Goal: Task Accomplishment & Management: Manage account settings

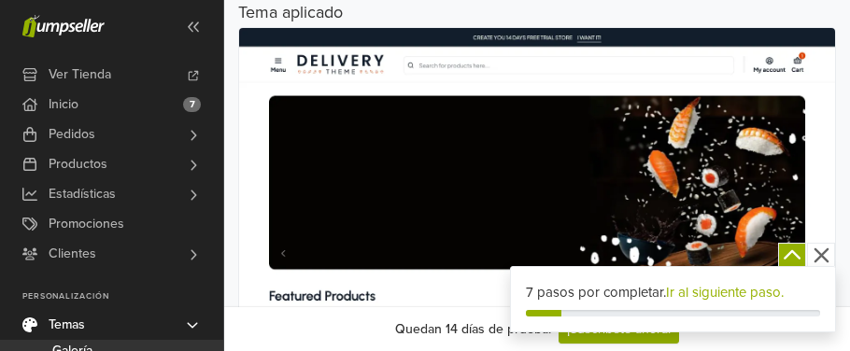
scroll to position [141, 0]
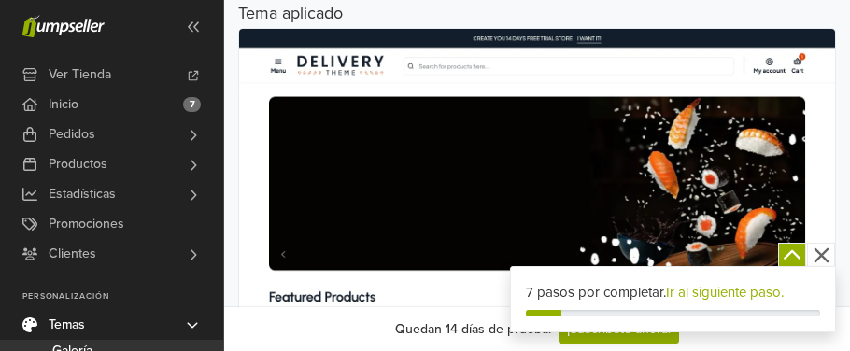
click at [435, 160] on img at bounding box center [537, 192] width 596 height 327
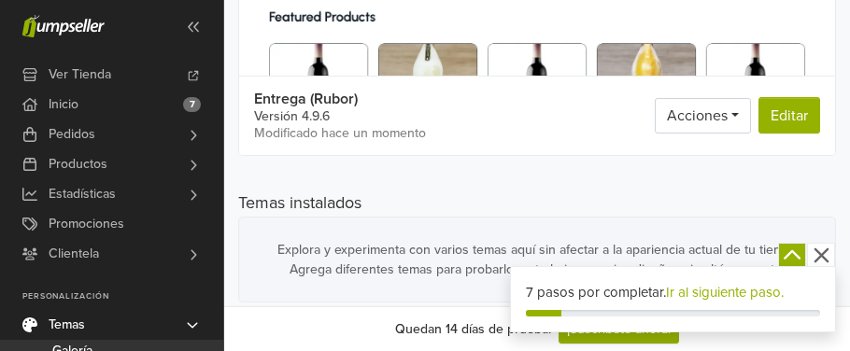
scroll to position [421, 0]
click at [718, 291] on link "Ir al siguiente paso." at bounding box center [725, 292] width 118 height 17
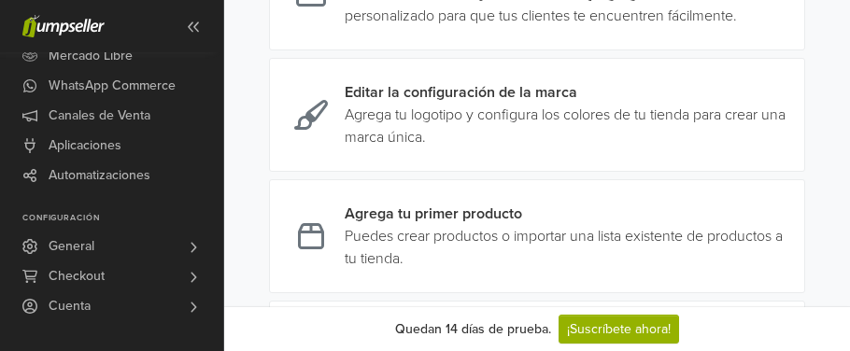
scroll to position [373, 0]
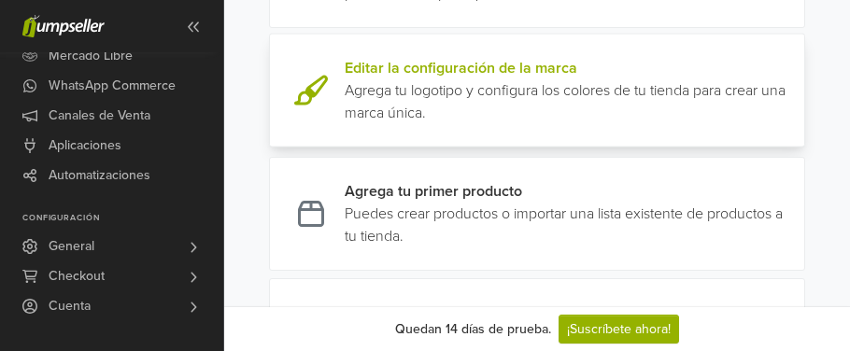
click at [797, 64] on link at bounding box center [797, 90] width 0 height 67
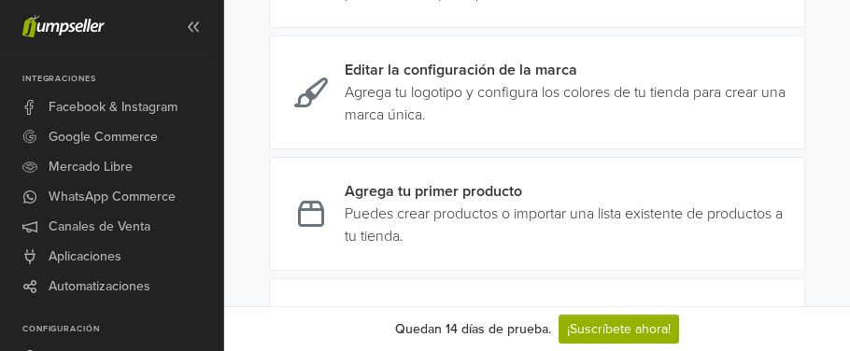
click at [91, 77] on p "Integraciones" at bounding box center [122, 79] width 201 height 11
click at [159, 248] on link "Aplicaciones" at bounding box center [111, 257] width 223 height 30
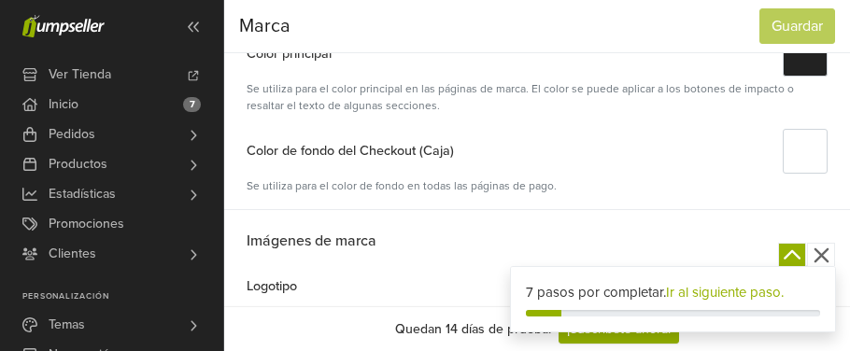
scroll to position [289, 0]
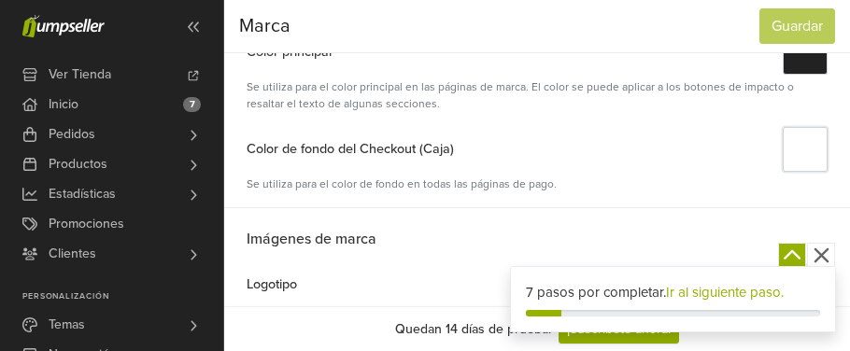
click at [813, 148] on button "#" at bounding box center [805, 149] width 45 height 45
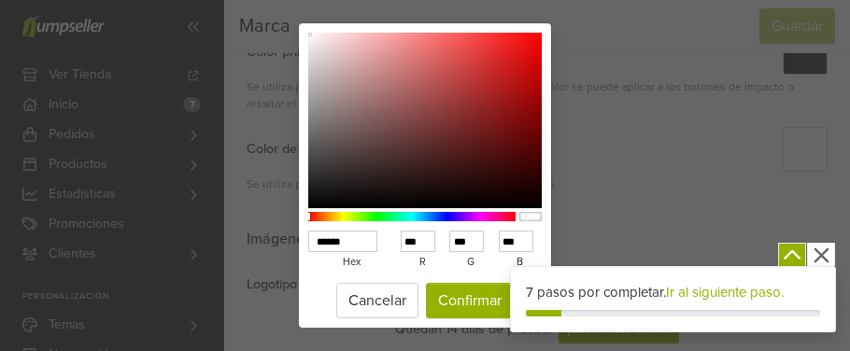
type input "******"
type input "***"
type input "**"
click at [531, 55] on div at bounding box center [424, 121] width 233 height 176
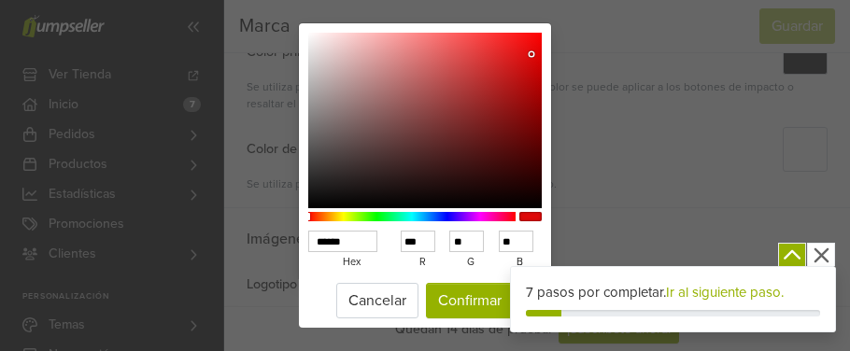
type input "******"
type input "***"
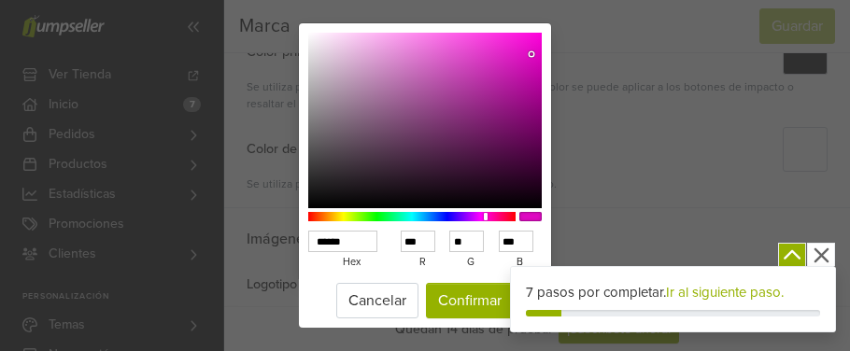
click at [486, 218] on div at bounding box center [411, 216] width 207 height 9
click at [480, 304] on button "Confirmar" at bounding box center [470, 300] width 88 height 35
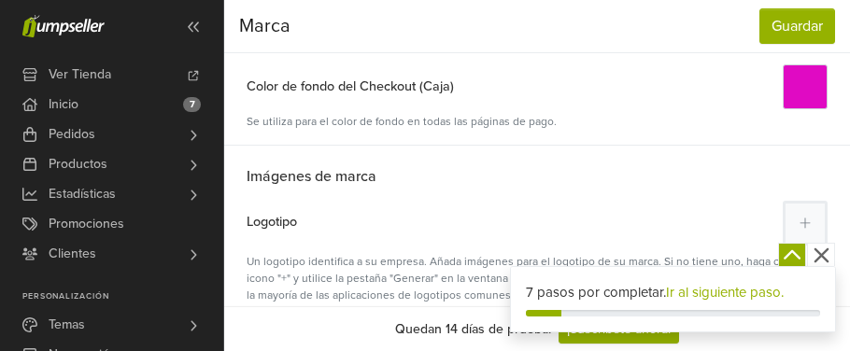
scroll to position [378, 0]
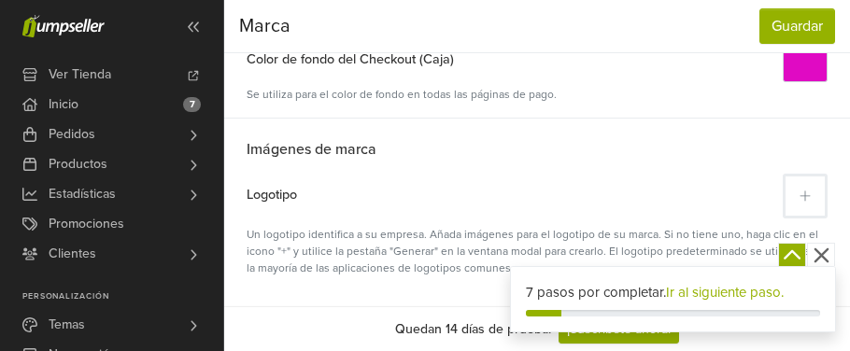
click at [805, 192] on icon at bounding box center [804, 196] width 10 height 10
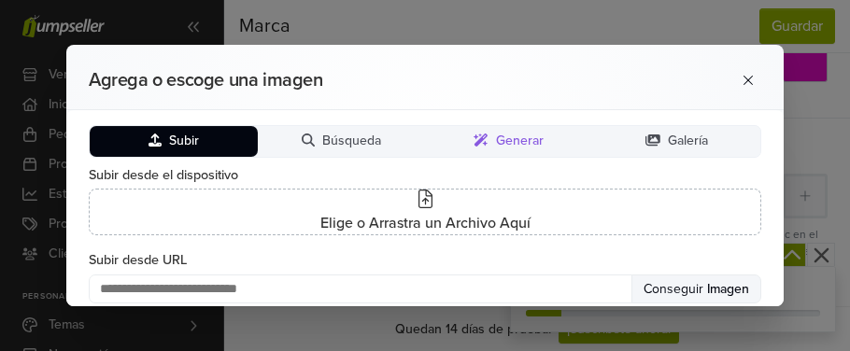
click at [510, 139] on span "Generar" at bounding box center [520, 142] width 48 height 16
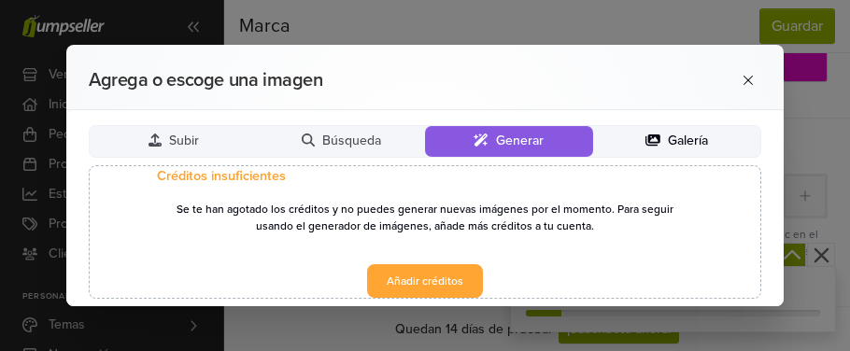
click at [659, 138] on button "Galería" at bounding box center [677, 141] width 168 height 31
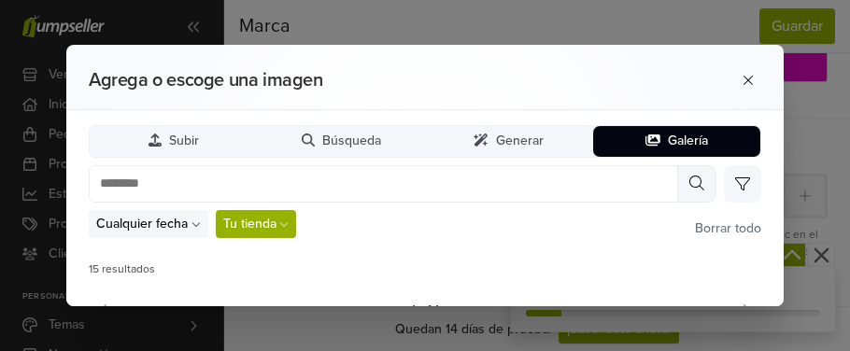
click at [482, 229] on div "Cualquier fecha Limpiar Últimos 7 días Últimos 30 días Últimos 90 días Tu tiend…" at bounding box center [425, 224] width 672 height 28
drag, startPoint x: 779, startPoint y: 96, endPoint x: 777, endPoint y: 148, distance: 52.3
click at [777, 148] on div "Agrega o escoge una imagen Subir Búsqueda Generar Galería Cualquier fecha Limpi…" at bounding box center [424, 176] width 717 height 262
click at [273, 221] on span "Tu tienda" at bounding box center [249, 224] width 53 height 20
click at [384, 140] on button "Búsqueda" at bounding box center [342, 141] width 168 height 31
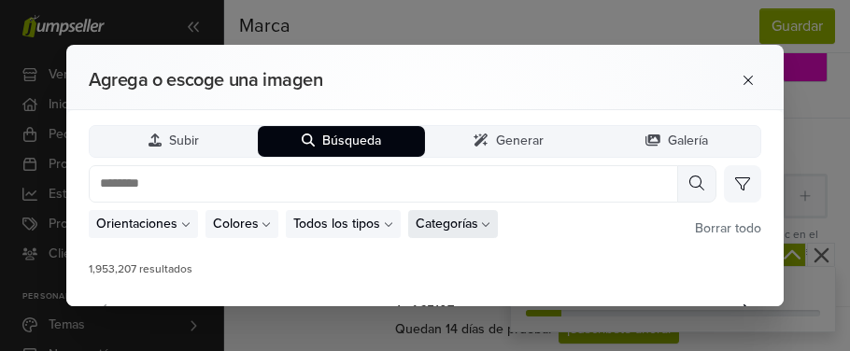
click at [442, 217] on span "Categorías" at bounding box center [447, 224] width 63 height 20
click at [746, 79] on icon at bounding box center [747, 80] width 9 height 9
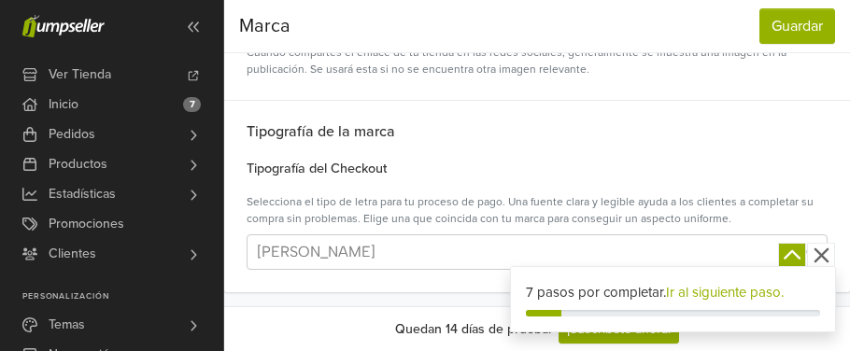
scroll to position [840, 0]
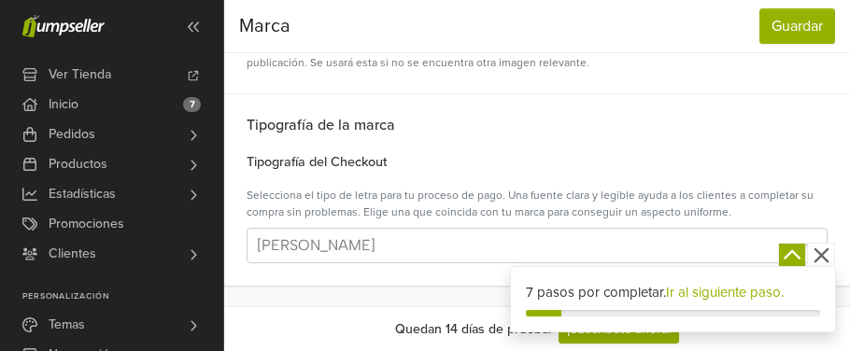
click at [703, 291] on link "Ir al siguiente paso." at bounding box center [725, 292] width 118 height 17
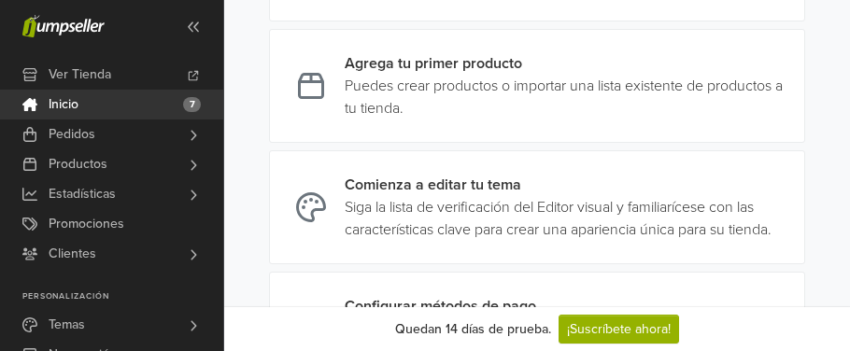
scroll to position [514, 0]
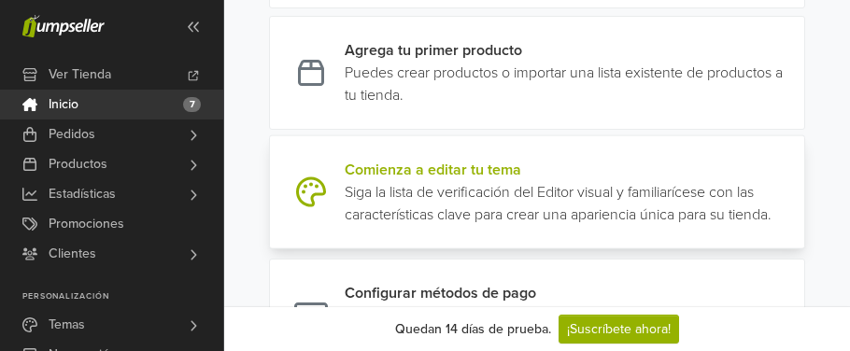
click at [797, 165] on link at bounding box center [797, 192] width 0 height 67
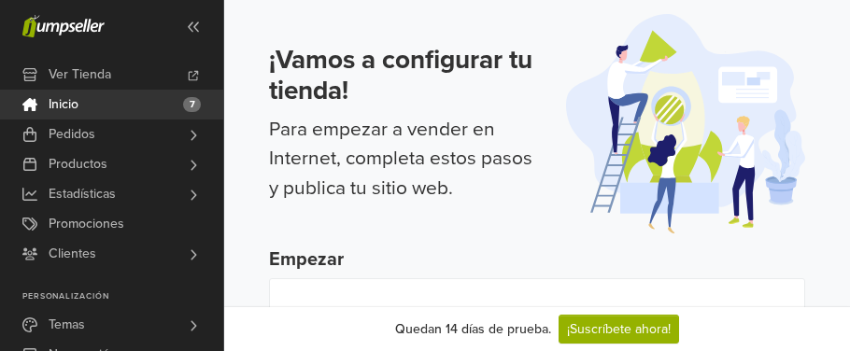
scroll to position [0, 0]
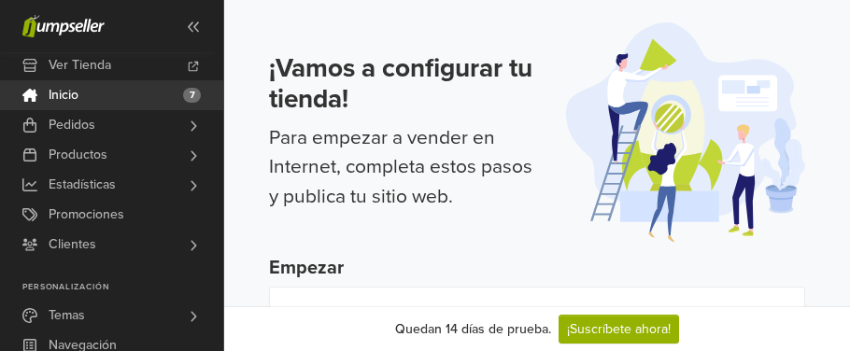
click at [131, 94] on link "Inicio 7" at bounding box center [111, 95] width 223 height 30
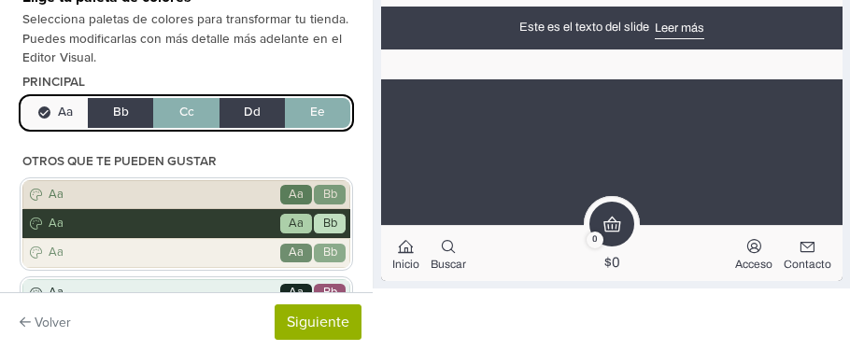
scroll to position [74, 0]
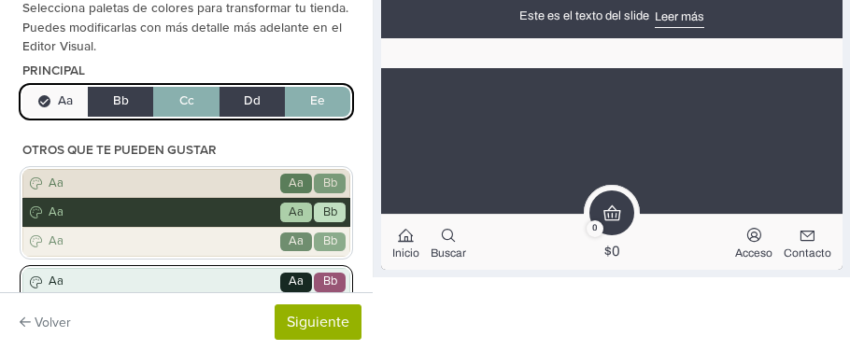
click at [305, 282] on span "Aa" at bounding box center [296, 283] width 32 height 20
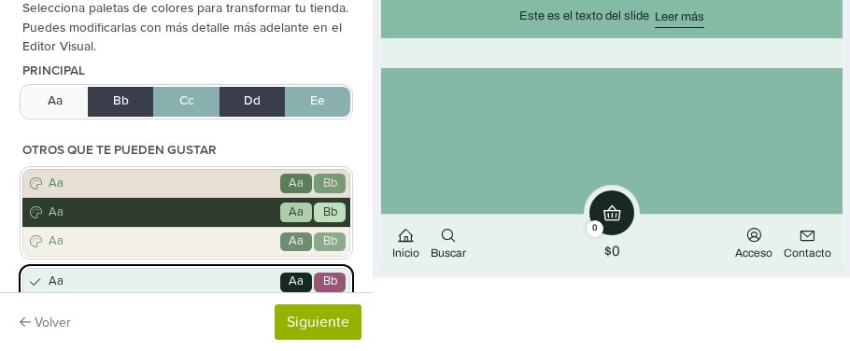
click at [322, 278] on span "Bb" at bounding box center [330, 283] width 32 height 20
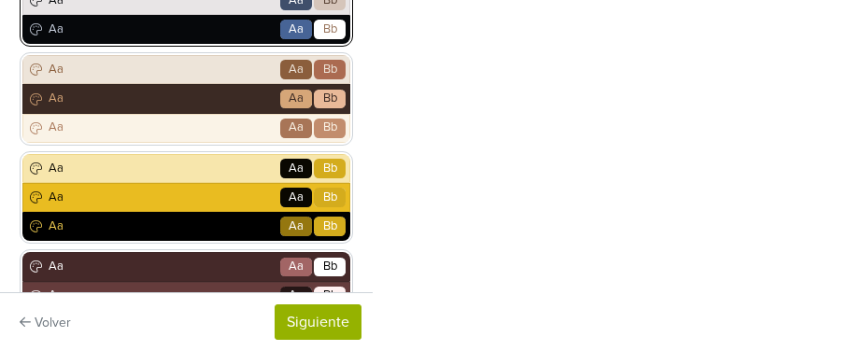
scroll to position [583, 0]
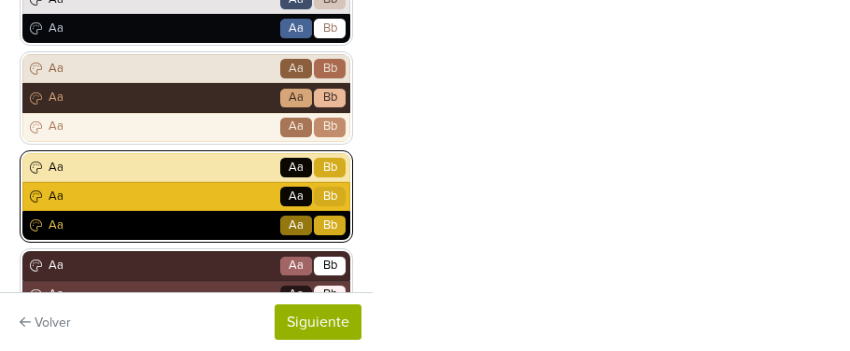
click at [265, 192] on span "Aa" at bounding box center [161, 197] width 233 height 19
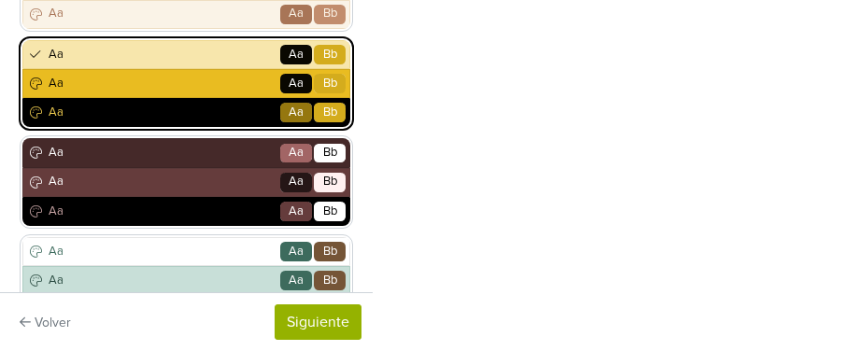
scroll to position [697, 0]
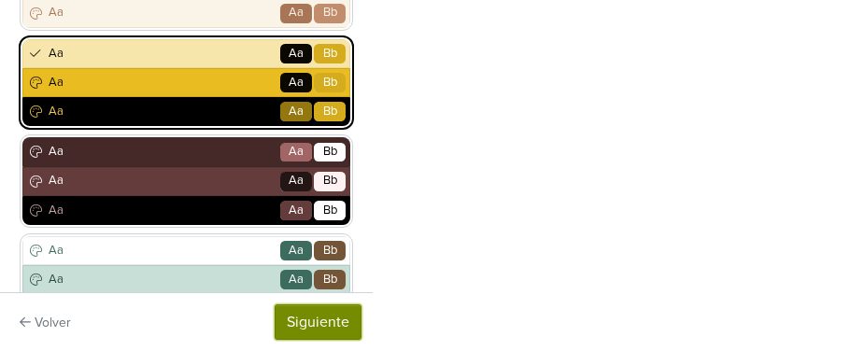
click at [331, 312] on button "Siguiente" at bounding box center [318, 321] width 87 height 35
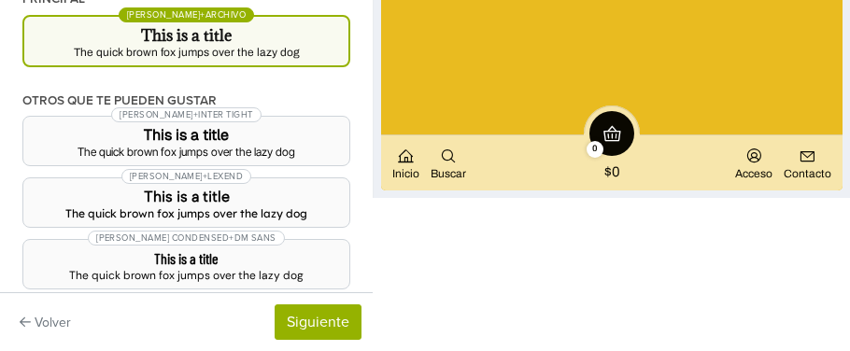
scroll to position [149, 0]
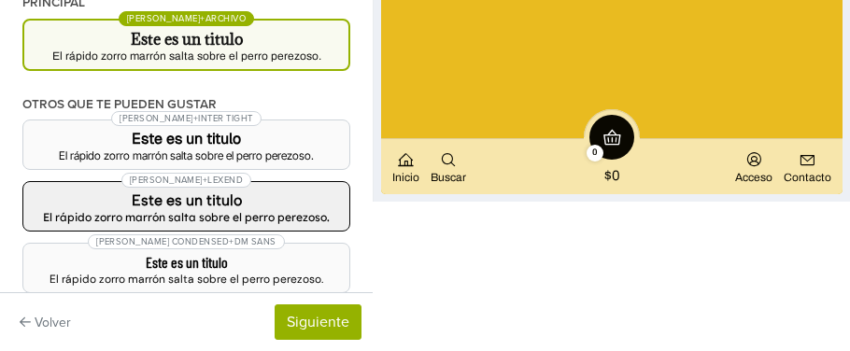
click at [242, 210] on font "El rápido zorro marrón salta sobre el perro perezoso." at bounding box center [186, 217] width 287 height 14
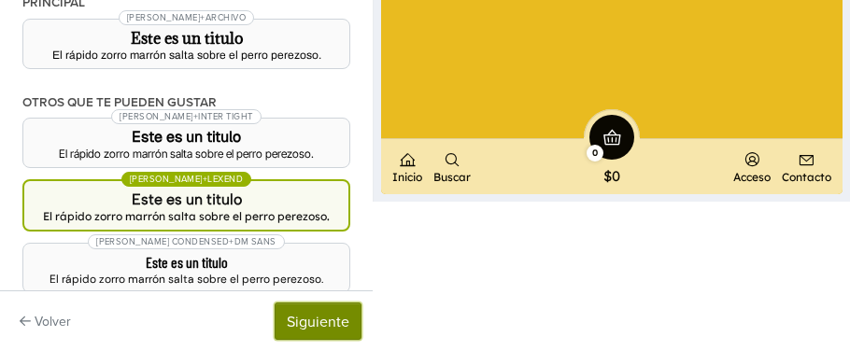
click at [308, 318] on font "Siguiente" at bounding box center [318, 322] width 63 height 19
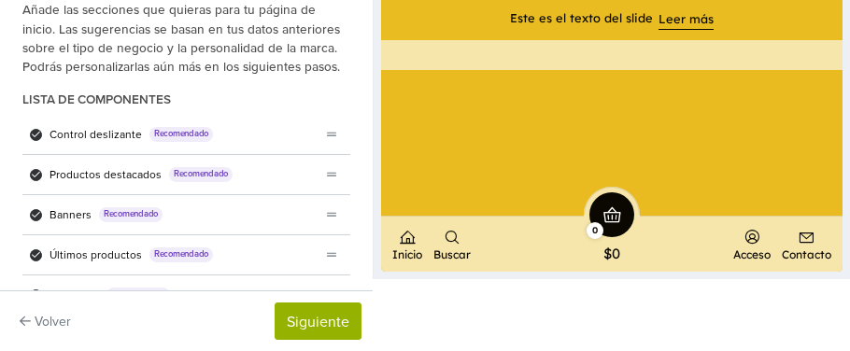
scroll to position [0, 0]
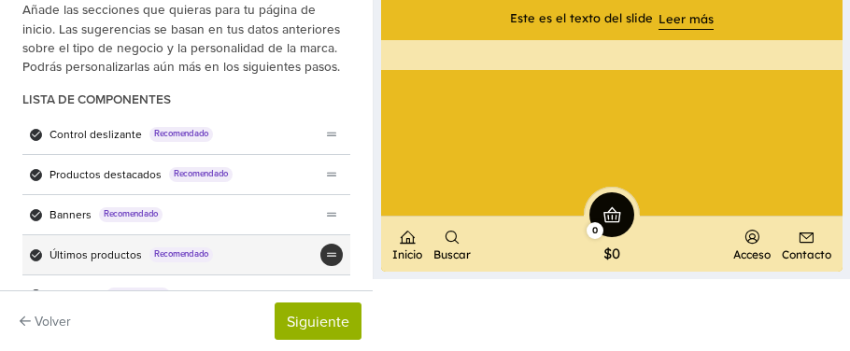
click at [325, 253] on div "generador_de_temas.componentes.reordenar_arrastrar" at bounding box center [331, 255] width 22 height 22
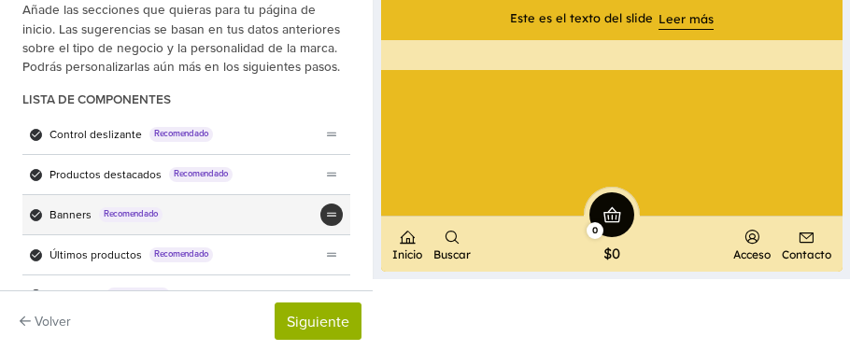
click at [326, 213] on div "generador_de_temas.componentes.reordenar_arrastrar" at bounding box center [331, 215] width 22 height 22
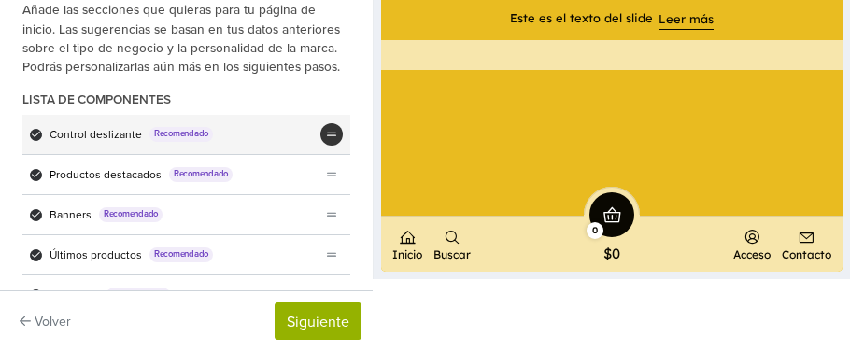
click at [328, 134] on icon "generador_de_temas.componentes.reordenar_arrastrar" at bounding box center [332, 134] width 10 height 11
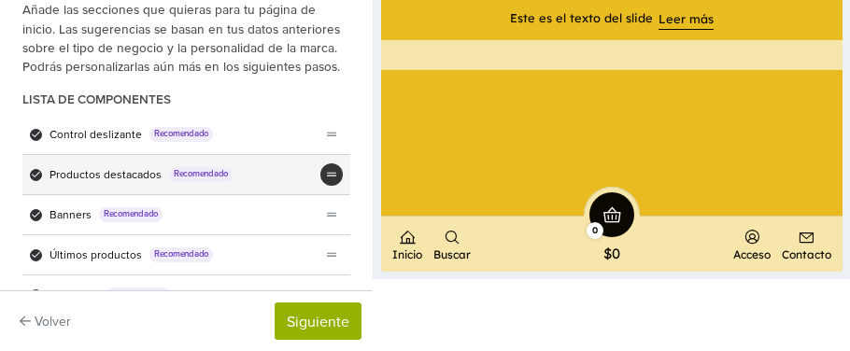
click at [325, 171] on div "generador_de_temas.componentes.reordenar_arrastrar" at bounding box center [331, 174] width 22 height 22
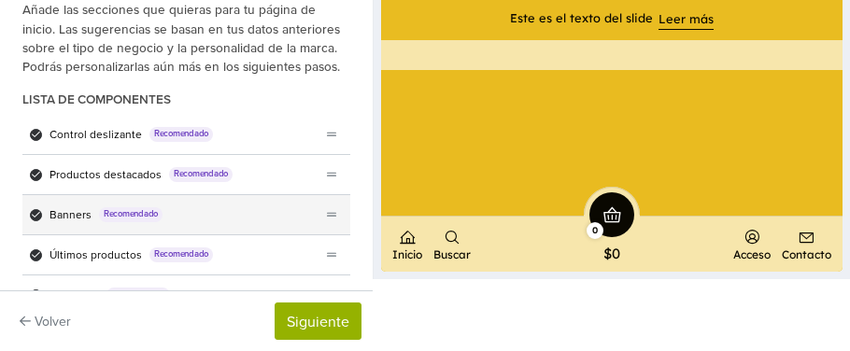
click at [318, 211] on div "Banners Recomendado" at bounding box center [171, 214] width 298 height 39
click at [31, 212] on span "Lista de componentes" at bounding box center [36, 215] width 12 height 12
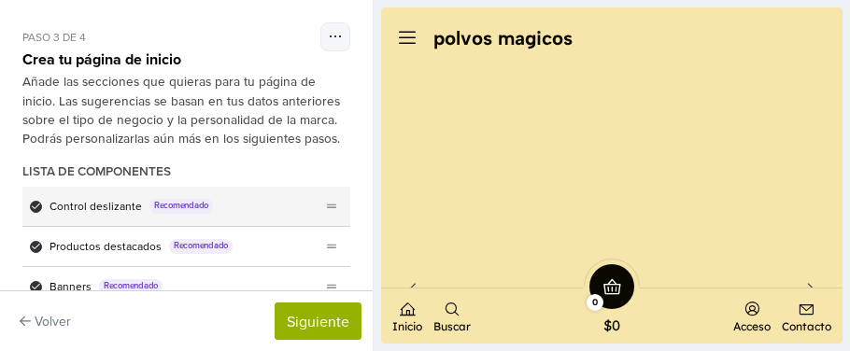
scroll to position [1649, 0]
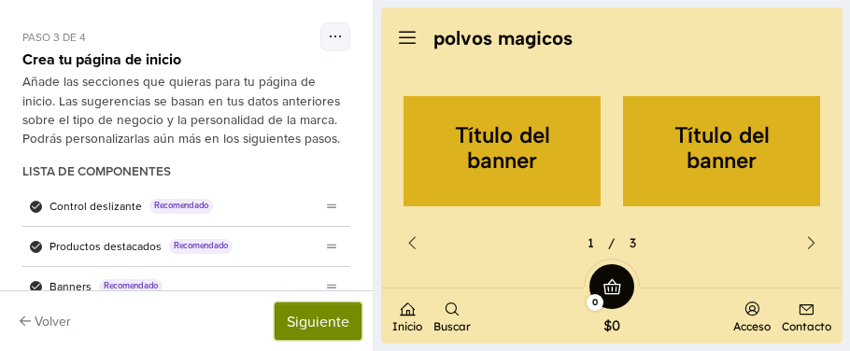
click at [337, 315] on font "Siguiente" at bounding box center [318, 322] width 63 height 19
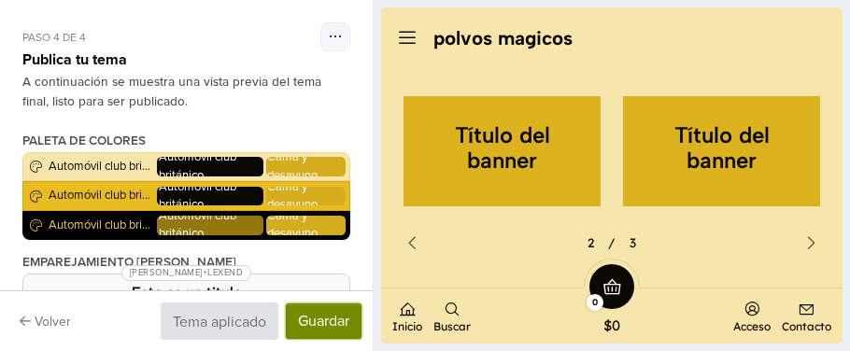
click at [331, 318] on button "Guardar" at bounding box center [324, 321] width 76 height 35
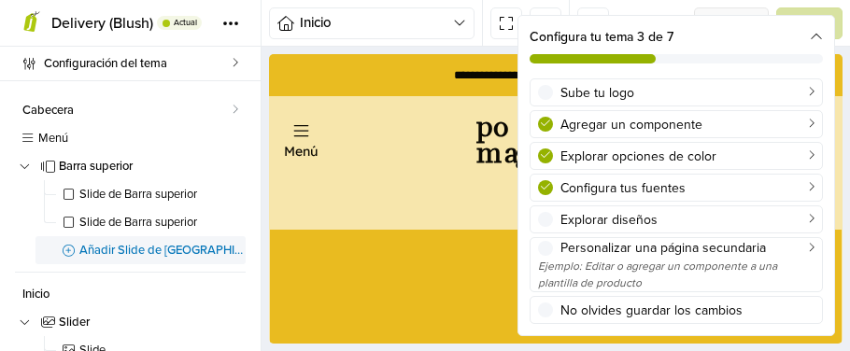
click at [148, 251] on span "Añadir Slide de Barra superior" at bounding box center [162, 251] width 166 height 12
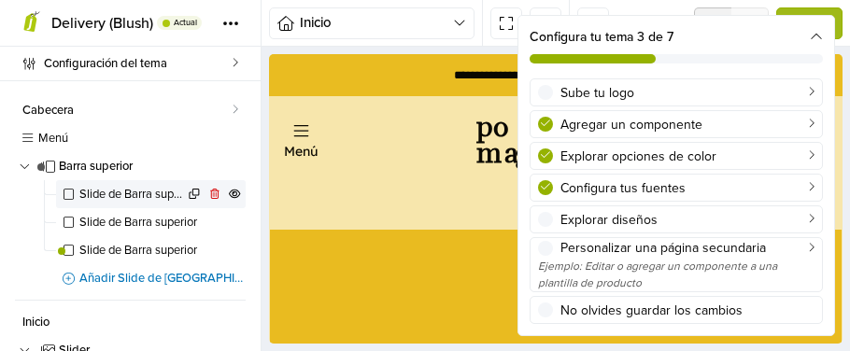
click at [131, 196] on span "Slide de Barra superior" at bounding box center [131, 195] width 105 height 12
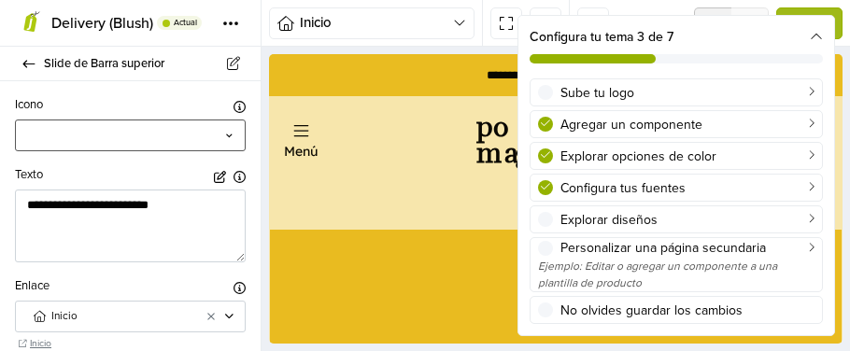
click at [101, 134] on div at bounding box center [121, 135] width 183 height 17
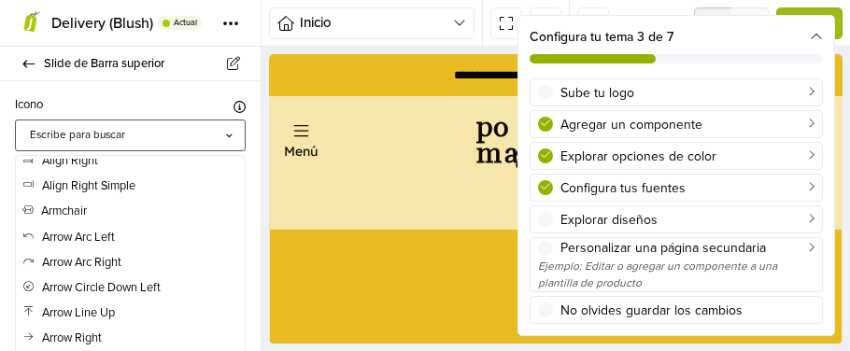
scroll to position [117, 0]
click at [106, 236] on span "Arrow Arc Left" at bounding box center [68, 236] width 92 height 15
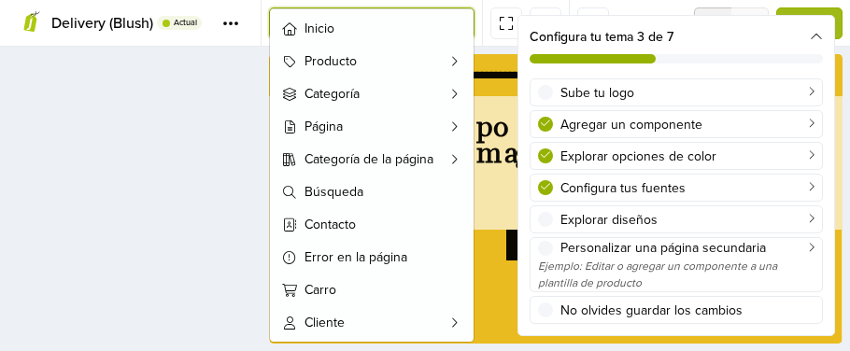
scroll to position [256, 0]
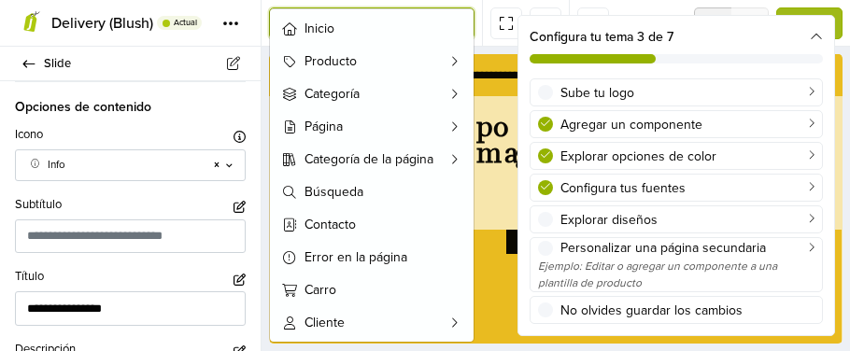
click at [486, 262] on div "**********" at bounding box center [556, 215] width 573 height 211
click at [490, 196] on div "**********" at bounding box center [556, 215] width 573 height 211
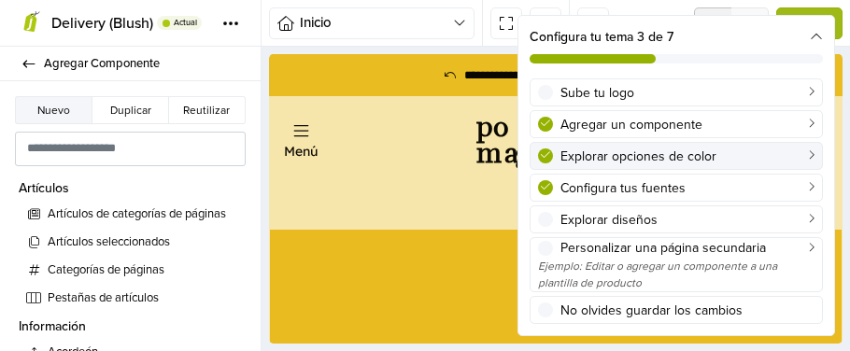
click at [599, 155] on div "Explorar opciones de color" at bounding box center [687, 157] width 254 height 20
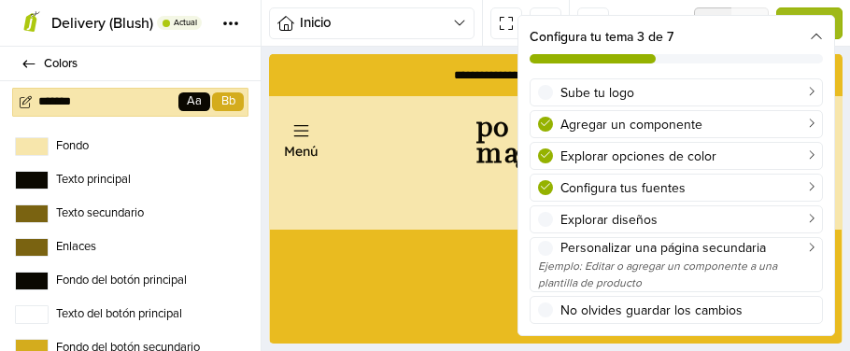
click at [165, 281] on label "Fondo del botón principal" at bounding box center [130, 281] width 231 height 19
click at [49, 281] on button "Fondo del botón principal" at bounding box center [32, 281] width 34 height 19
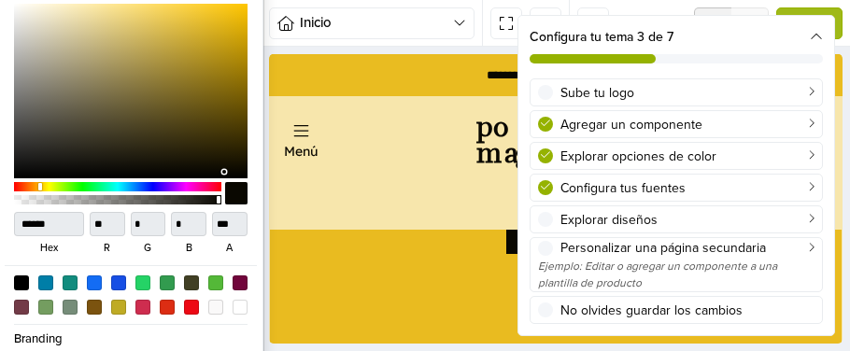
click at [219, 49] on div at bounding box center [130, 92] width 233 height 176
type input "******"
type input "***"
type input "**"
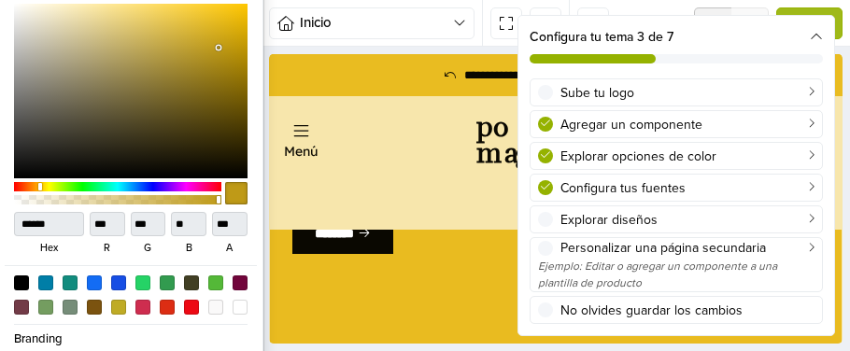
type input "******"
type input "***"
click at [42, 186] on div at bounding box center [44, 186] width 4 height 8
click at [42, 186] on div at bounding box center [42, 186] width 4 height 7
type input "******"
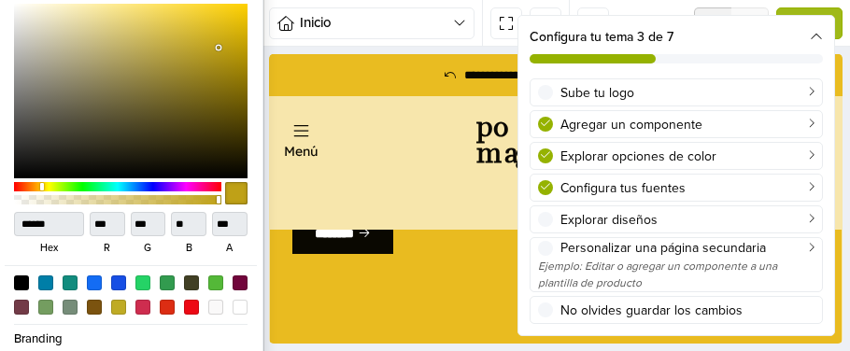
type input "***"
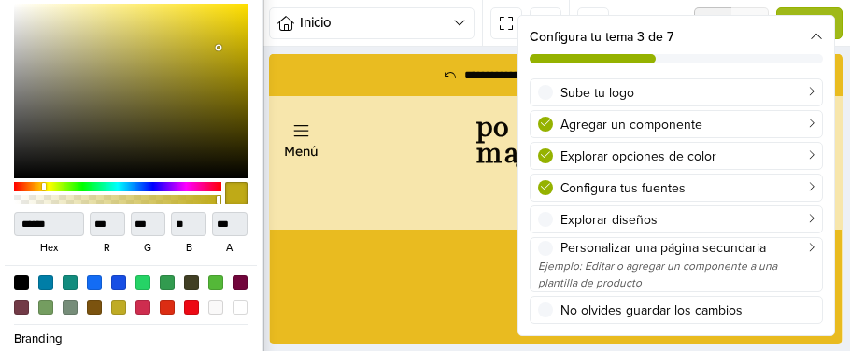
click at [44, 185] on div at bounding box center [46, 186] width 4 height 8
type input "******"
type input "***"
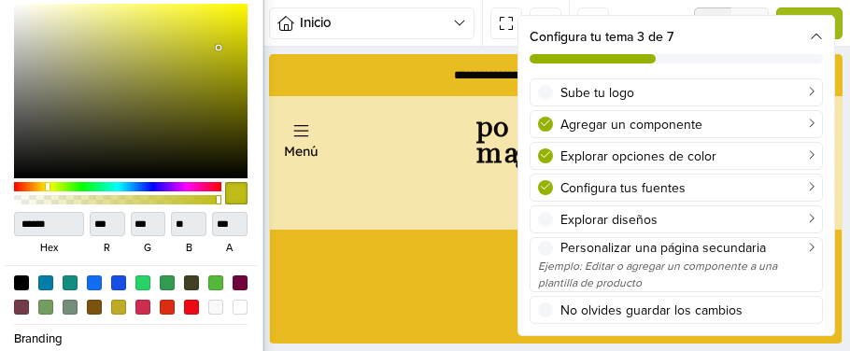
click at [48, 184] on div at bounding box center [117, 186] width 207 height 9
type input "******"
type input "***"
click at [225, 15] on div at bounding box center [130, 92] width 233 height 176
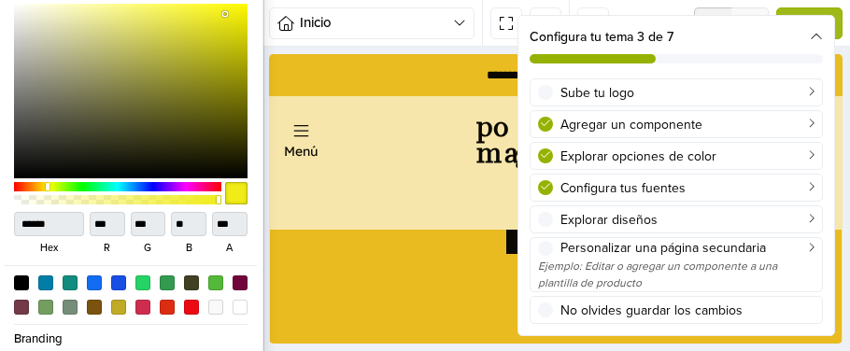
click at [233, 196] on div at bounding box center [236, 193] width 22 height 22
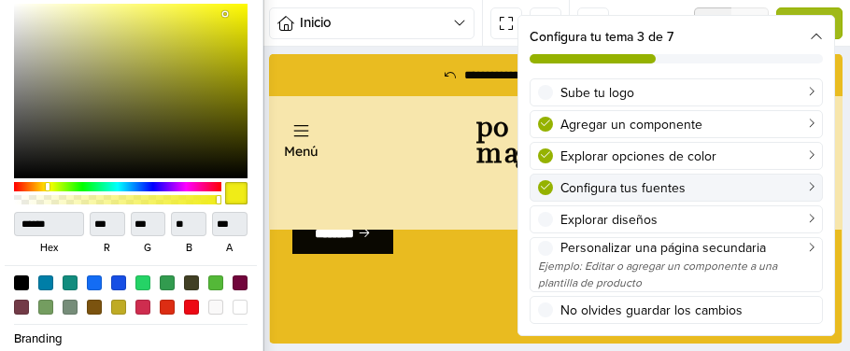
click at [587, 188] on div "Configura tus fuentes" at bounding box center [687, 188] width 254 height 20
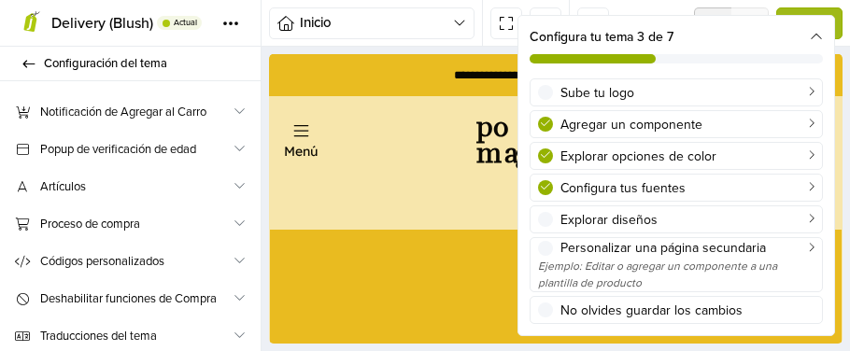
scroll to position [875, 0]
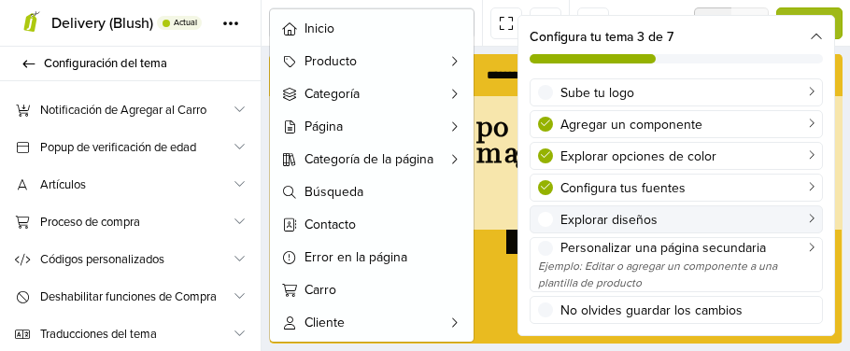
click at [547, 222] on span at bounding box center [545, 219] width 15 height 15
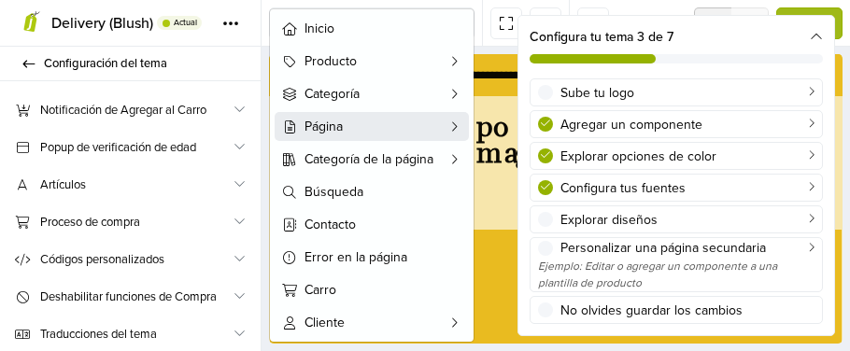
click at [363, 122] on span "Página" at bounding box center [371, 127] width 134 height 20
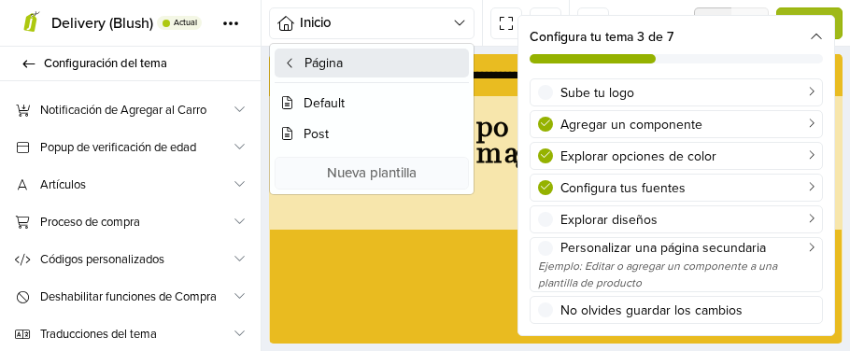
click at [355, 67] on button "Página" at bounding box center [372, 63] width 194 height 29
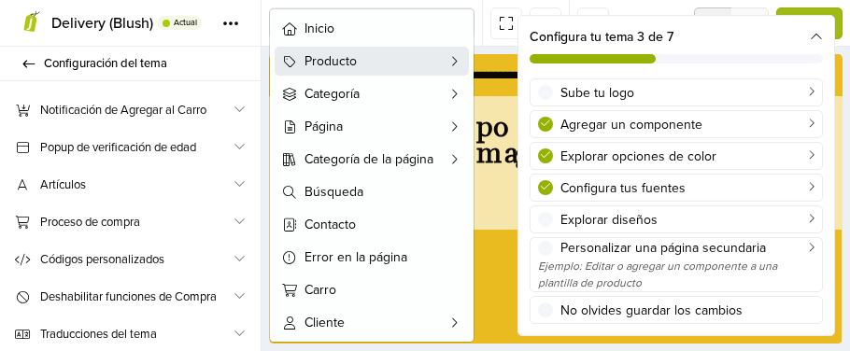
click at [366, 64] on span "Producto" at bounding box center [371, 61] width 134 height 20
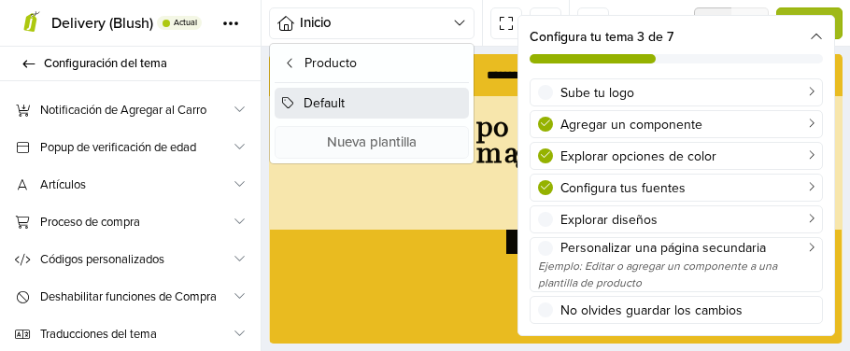
click at [345, 99] on button "Default" at bounding box center [372, 103] width 194 height 31
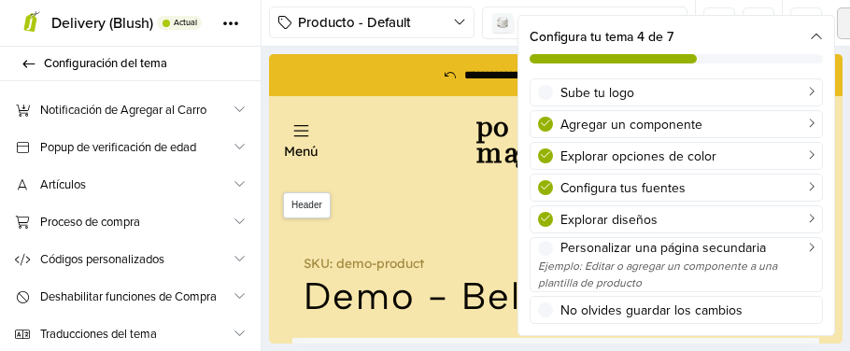
scroll to position [0, 0]
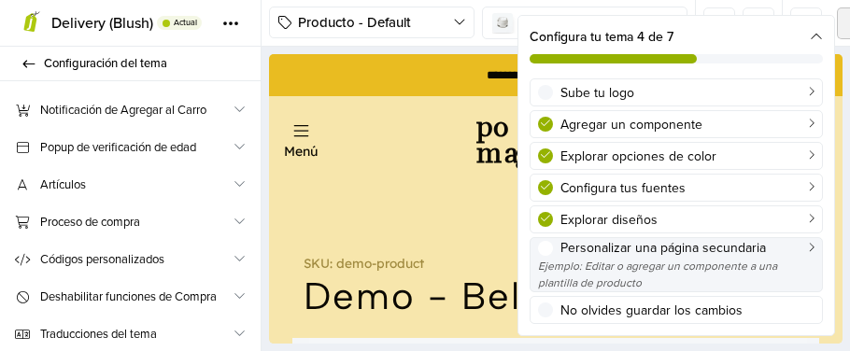
click at [663, 247] on div "Personalizar una página secundaria" at bounding box center [687, 248] width 254 height 20
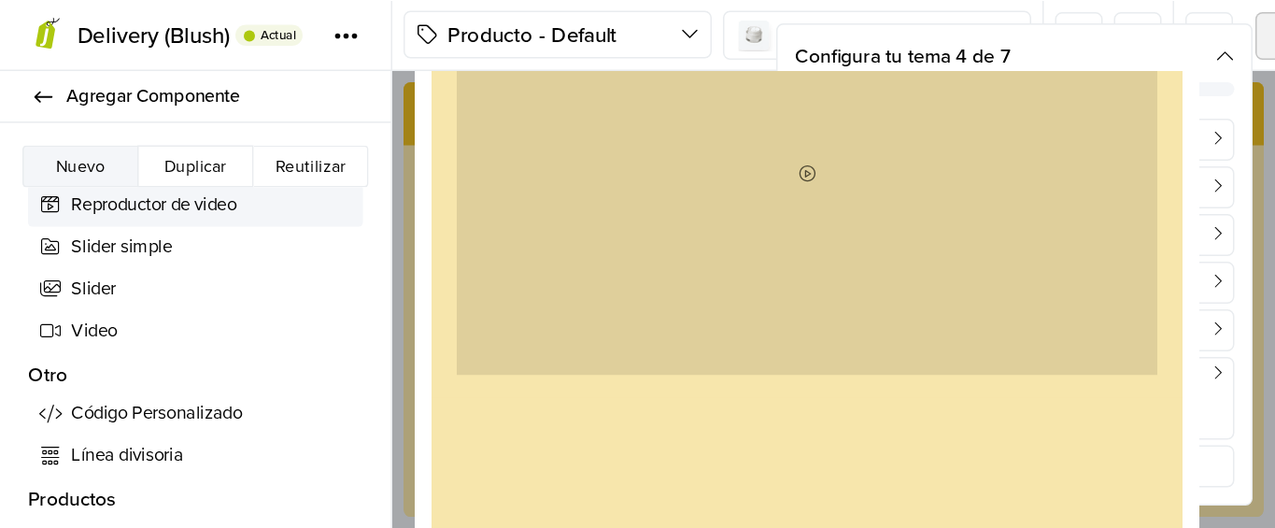
scroll to position [967, 0]
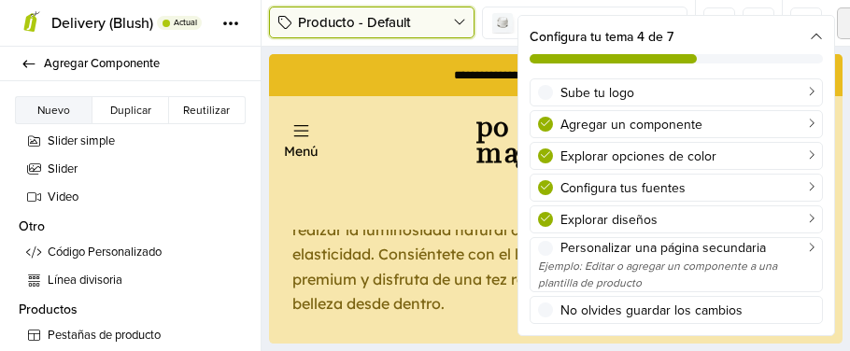
click at [462, 21] on icon "button" at bounding box center [459, 22] width 13 height 15
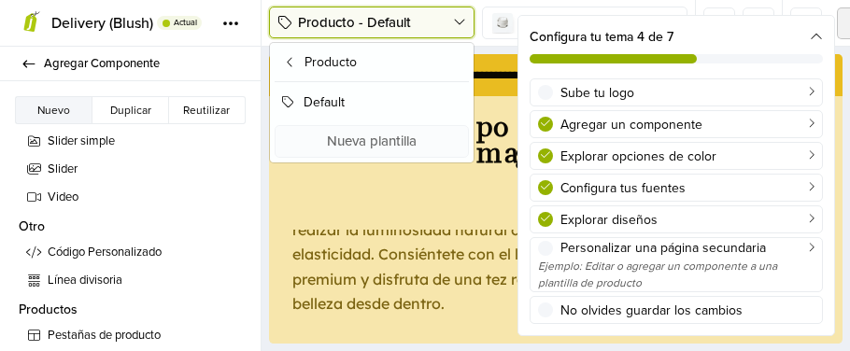
click at [462, 21] on icon "button" at bounding box center [459, 22] width 13 height 15
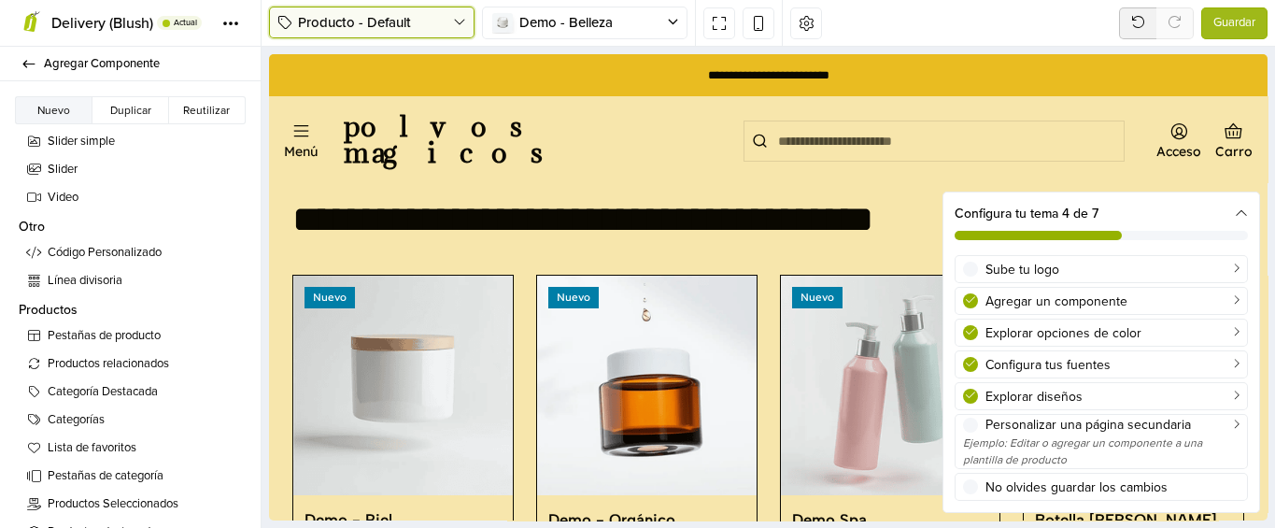
scroll to position [968, 0]
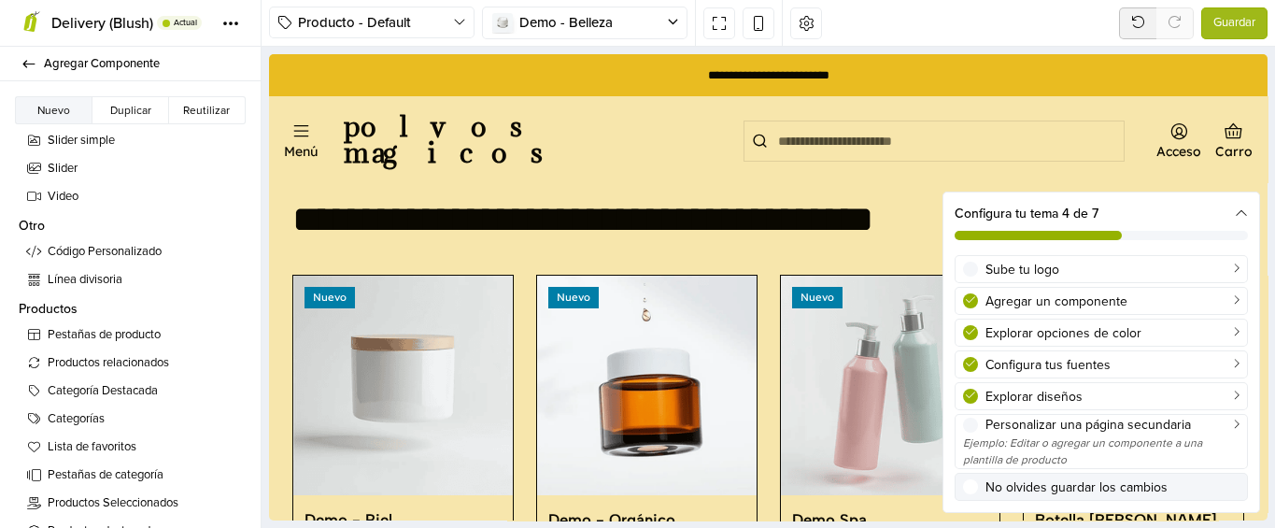
click at [849, 209] on icon at bounding box center [1241, 213] width 13 height 13
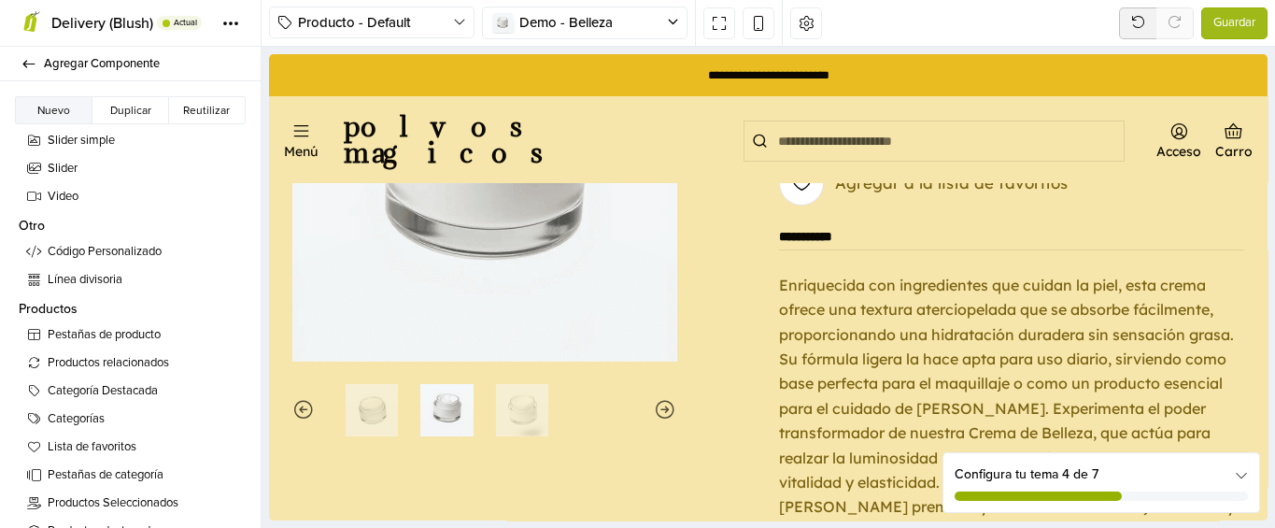
scroll to position [276, 0]
